Goal: Information Seeking & Learning: Learn about a topic

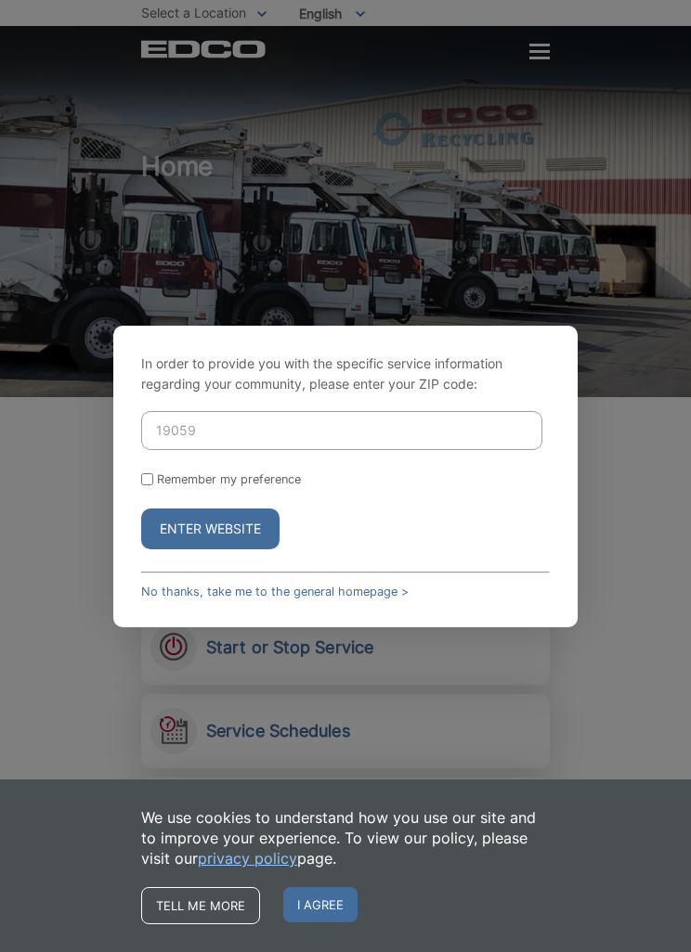
type input "1905 9"
type input "91905"
click at [239, 486] on label "Remember my preference" at bounding box center [229, 479] width 144 height 14
click at [153, 485] on input "Remember my preference" at bounding box center [147, 479] width 12 height 12
checkbox input "true"
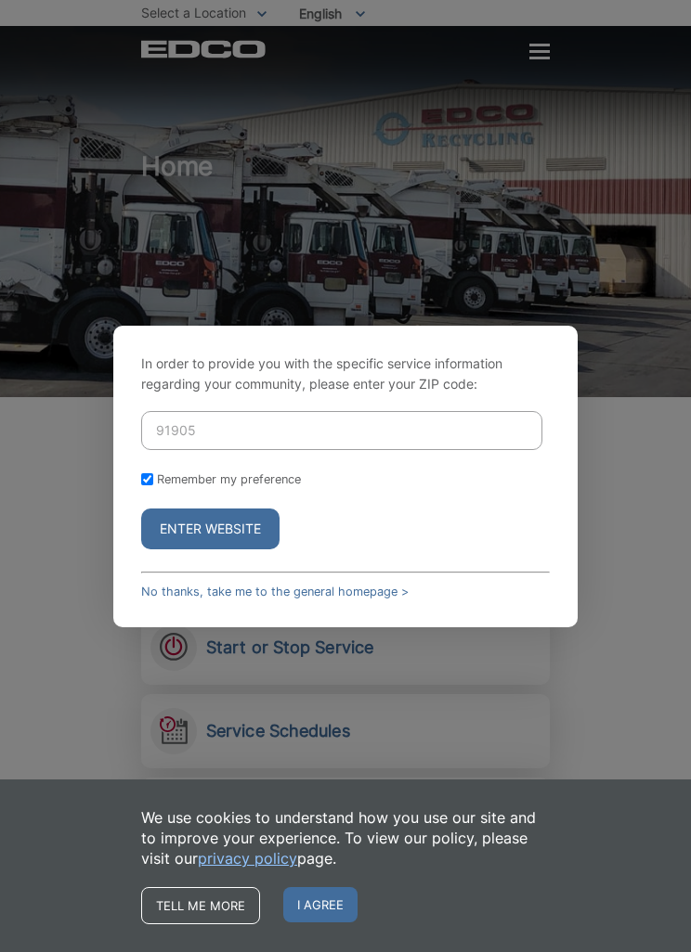
click at [231, 549] on button "Enter Website" at bounding box center [210, 529] width 138 height 41
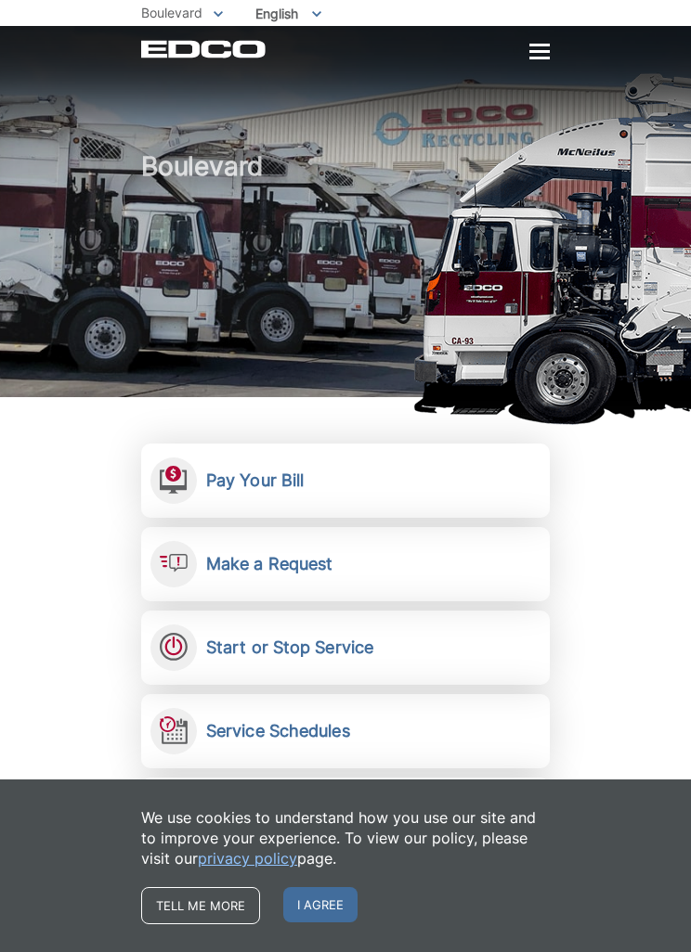
click at [332, 911] on span "I agree" at bounding box center [320, 904] width 74 height 35
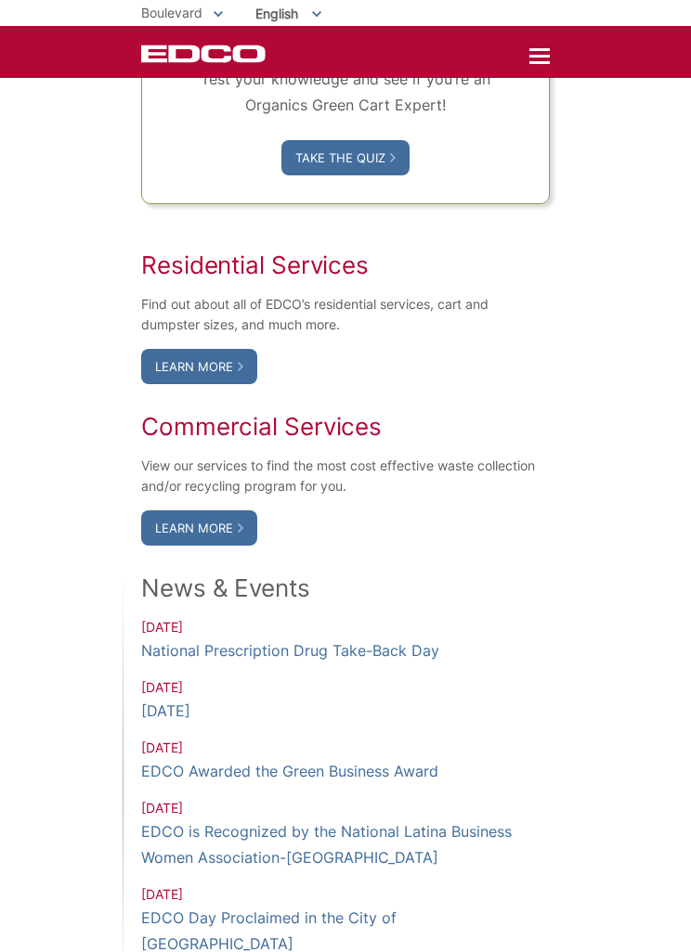
scroll to position [1240, 0]
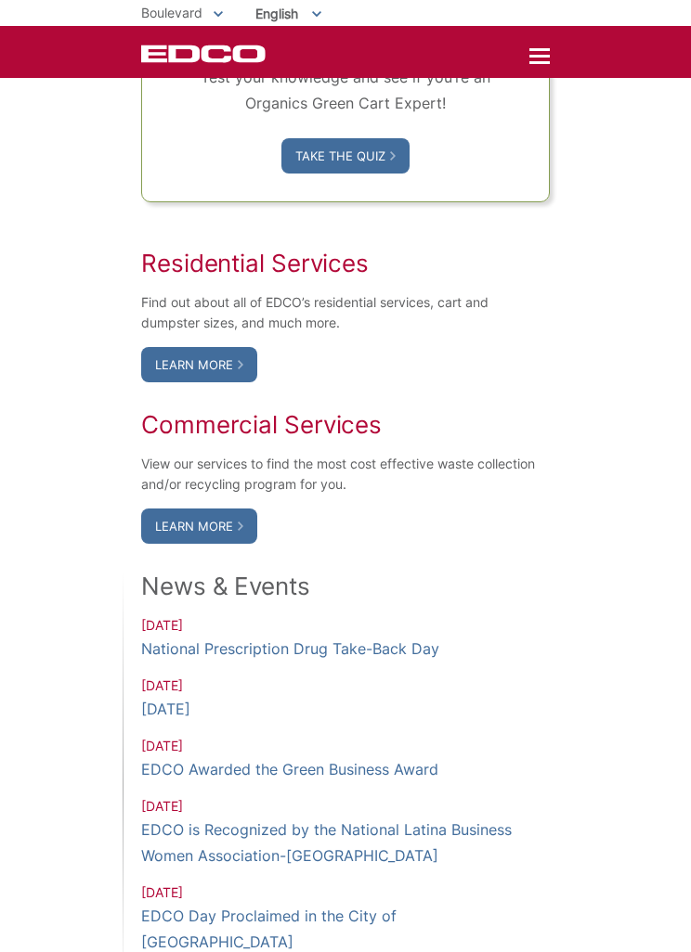
click at [227, 382] on link "Learn More" at bounding box center [199, 364] width 116 height 35
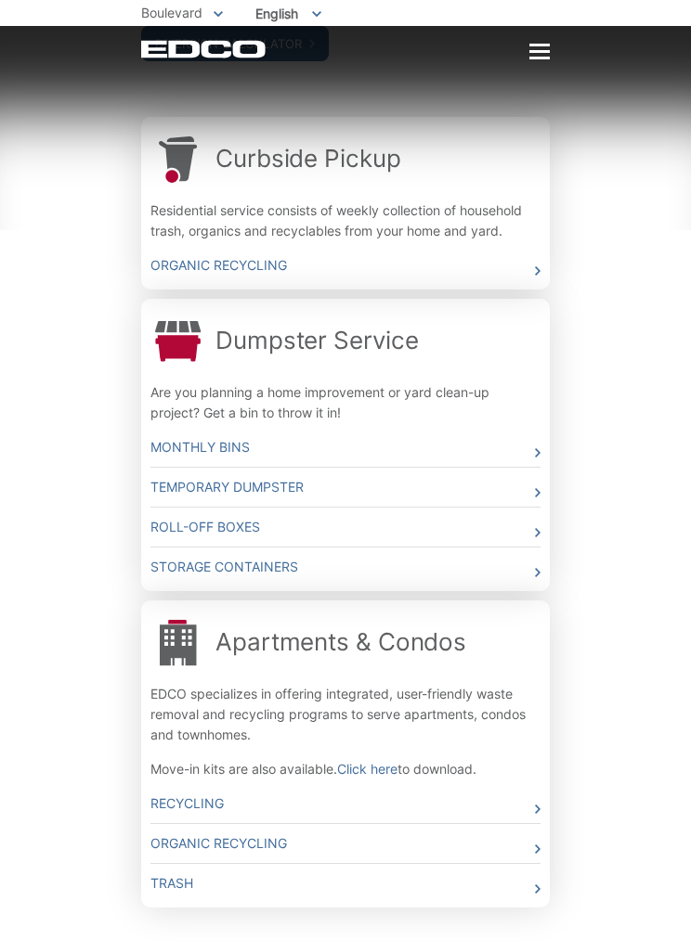
scroll to position [591, 0]
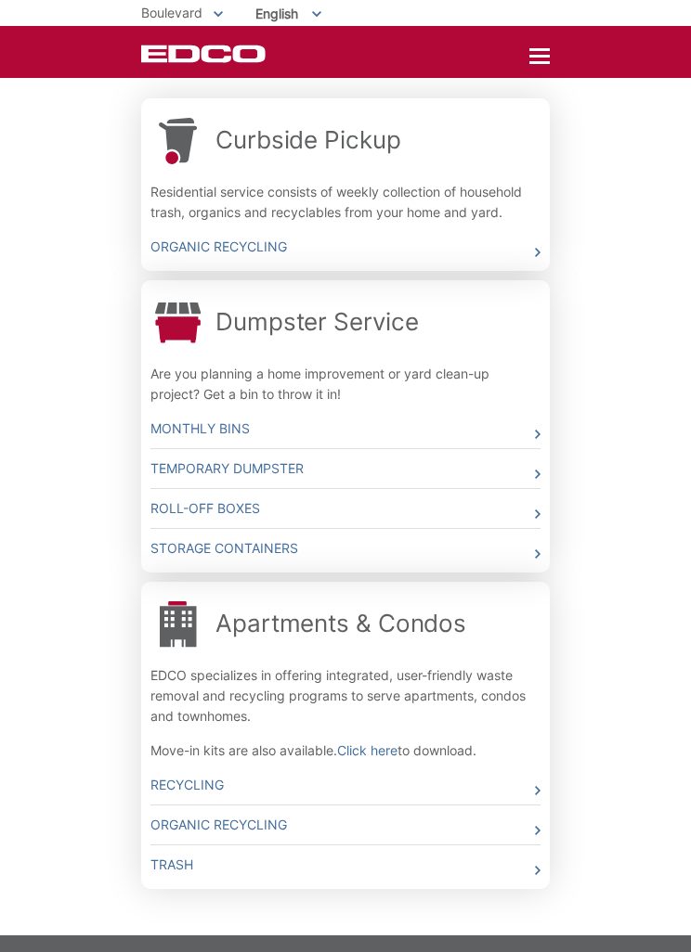
click at [524, 563] on link "Storage Containers" at bounding box center [345, 548] width 390 height 39
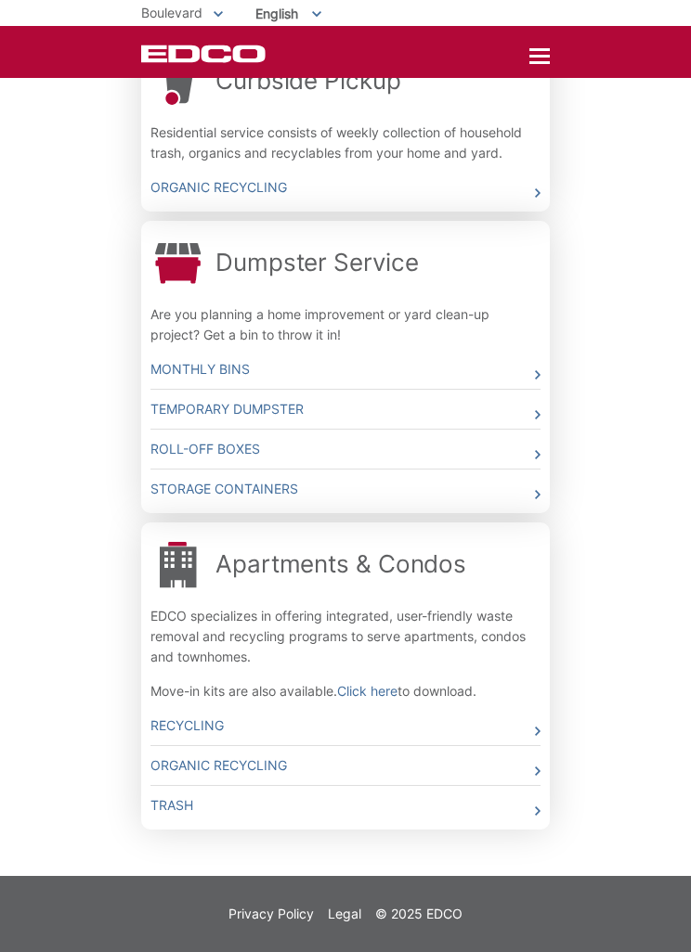
click at [489, 447] on link "Roll-Off Boxes" at bounding box center [345, 449] width 390 height 39
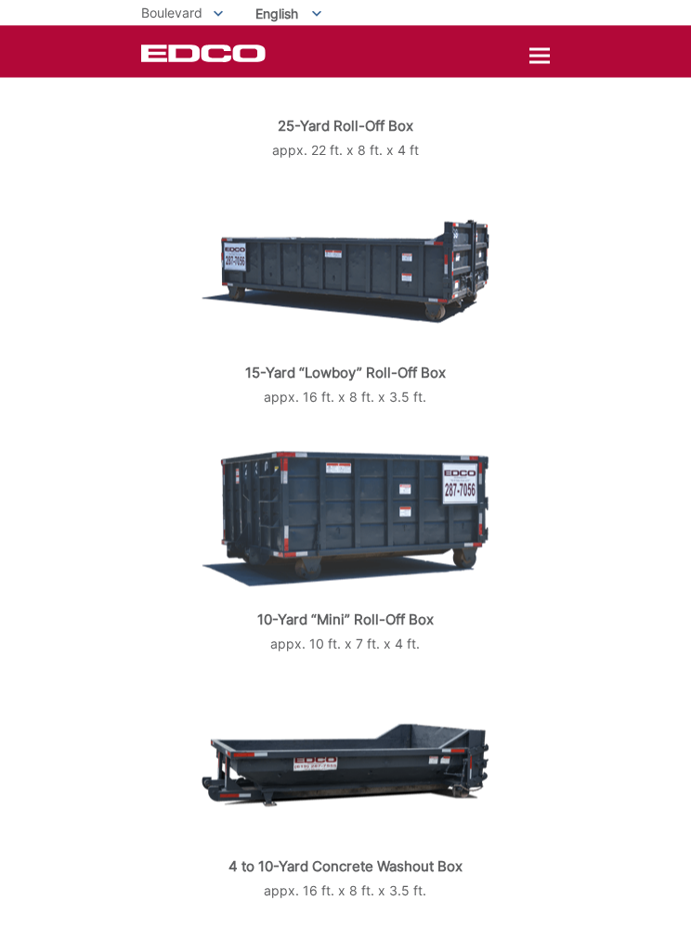
scroll to position [707, 0]
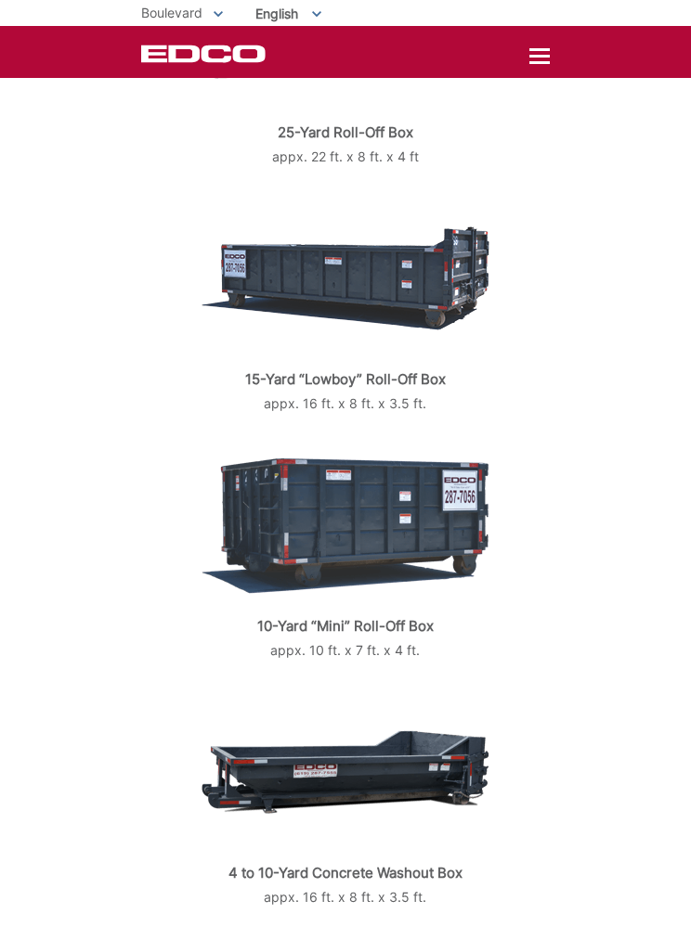
click at [440, 560] on img at bounding box center [344, 526] width 287 height 136
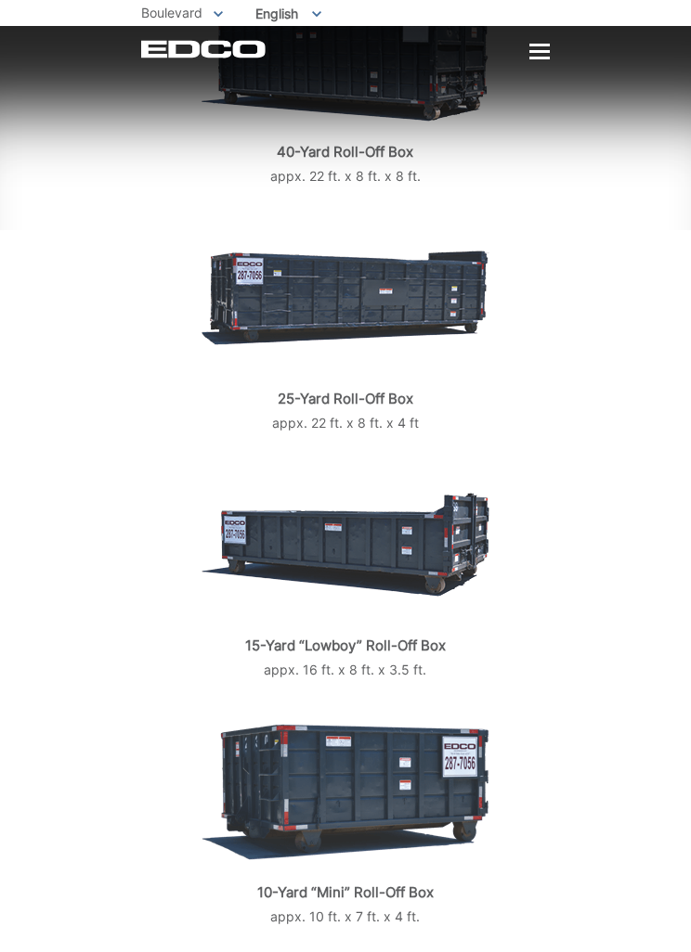
scroll to position [459, 0]
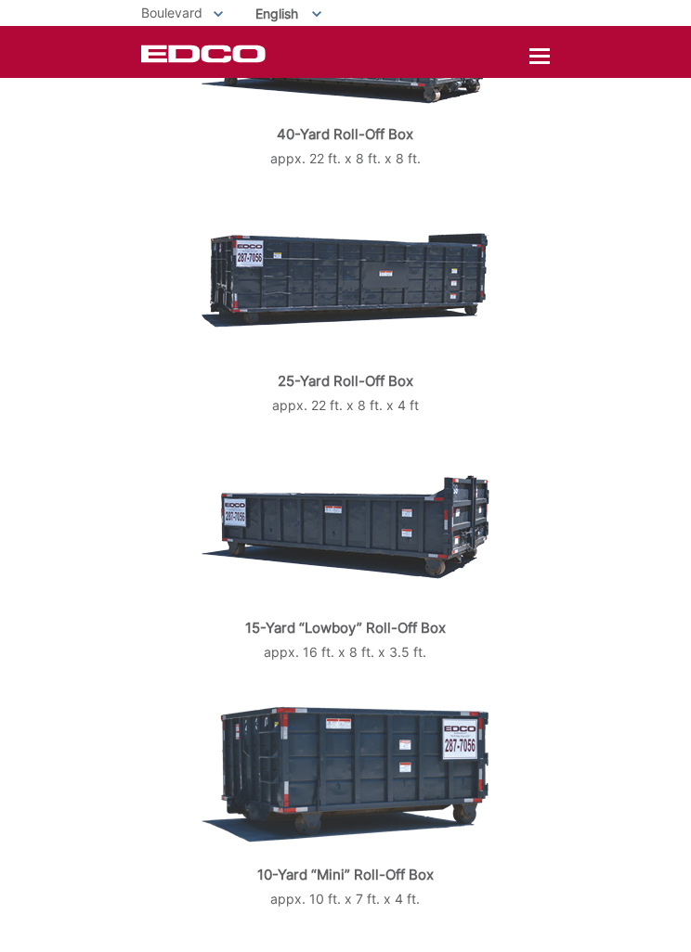
click at [643, 364] on div "Roll-Off Boxes Roll-off boxes are used by customers who generate large volumes …" at bounding box center [345, 563] width 691 height 1765
click at [613, 378] on div "Roll-Off Boxes Roll-off boxes are used by customers who generate large volumes …" at bounding box center [345, 563] width 691 height 1765
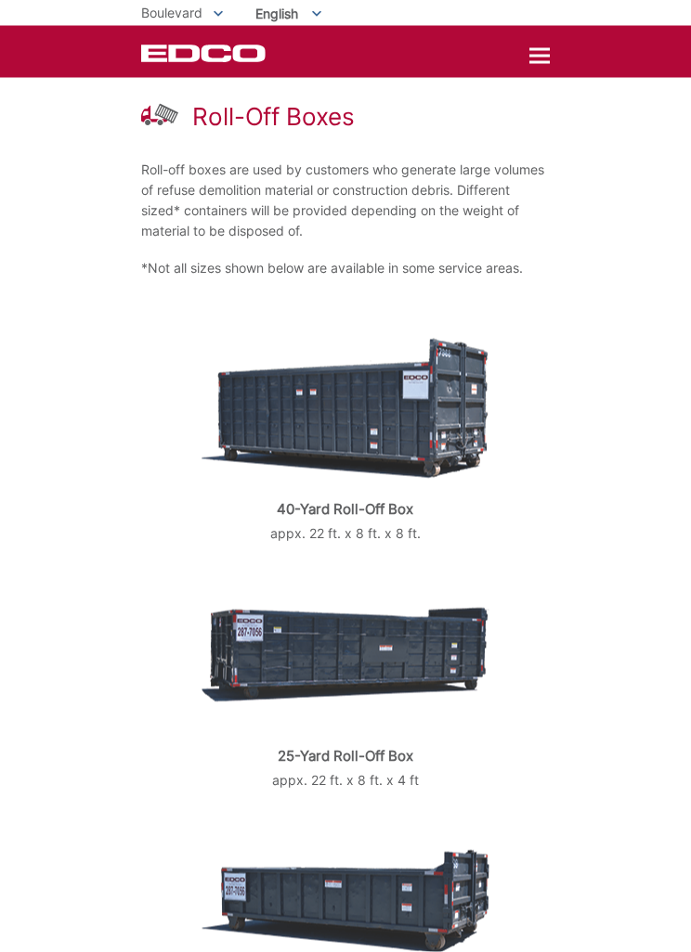
scroll to position [0, 0]
